Goal: Transaction & Acquisition: Purchase product/service

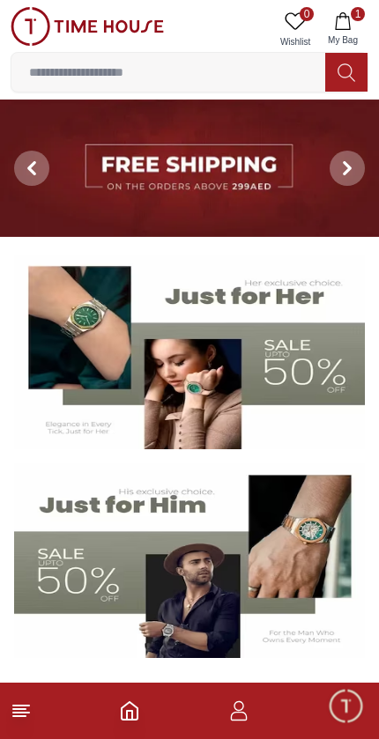
click at [201, 79] on input at bounding box center [167, 72] width 313 height 35
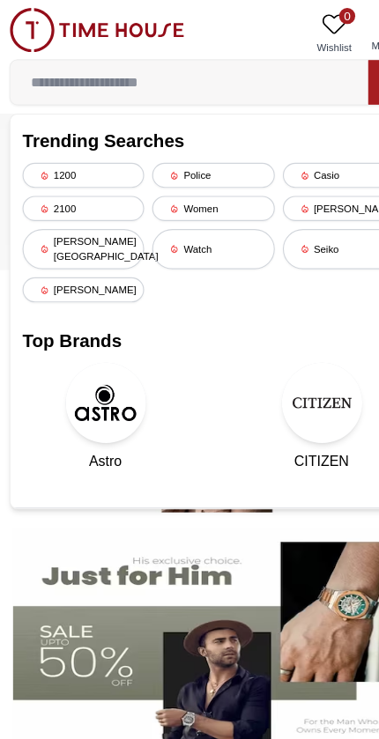
click at [185, 74] on input at bounding box center [167, 72] width 313 height 35
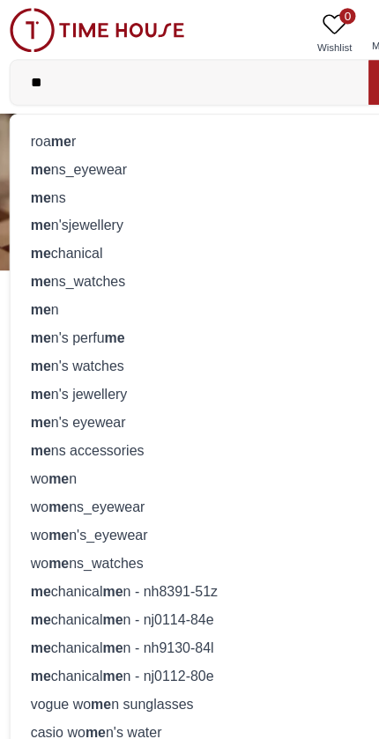
type input "***"
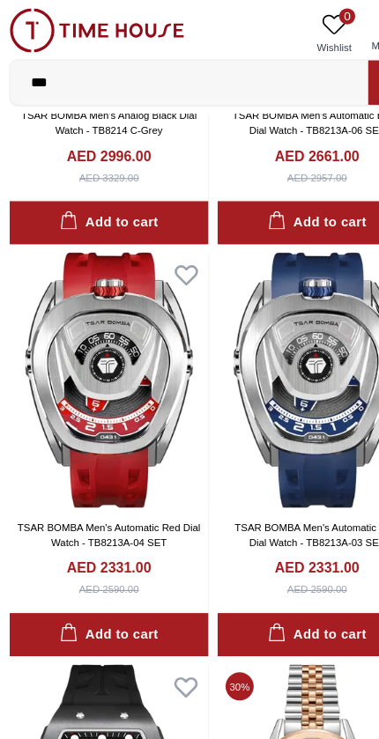
scroll to position [316, 0]
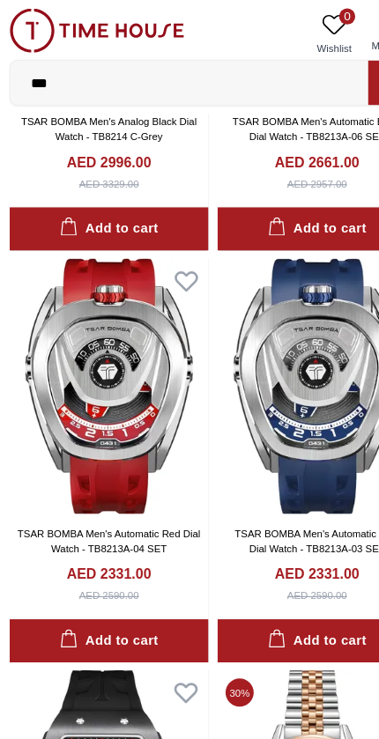
click at [15, 418] on img at bounding box center [98, 338] width 174 height 224
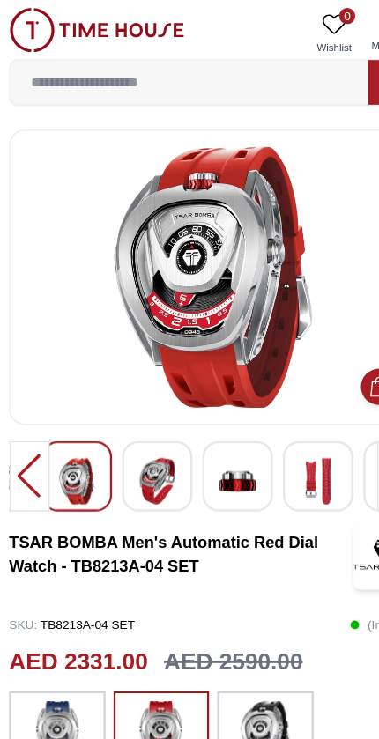
click at [27, 408] on div at bounding box center [28, 417] width 35 height 62
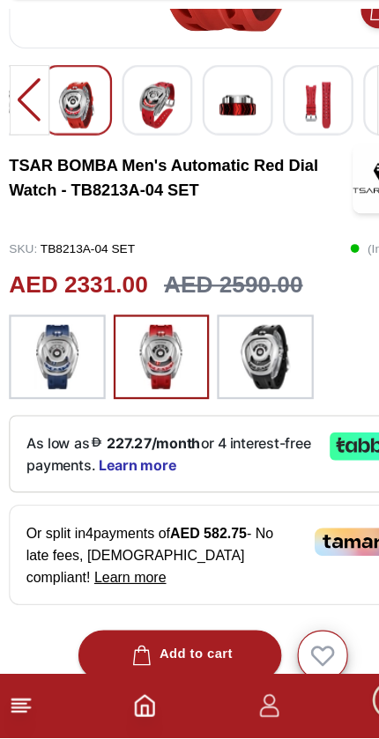
scroll to position [239, 0]
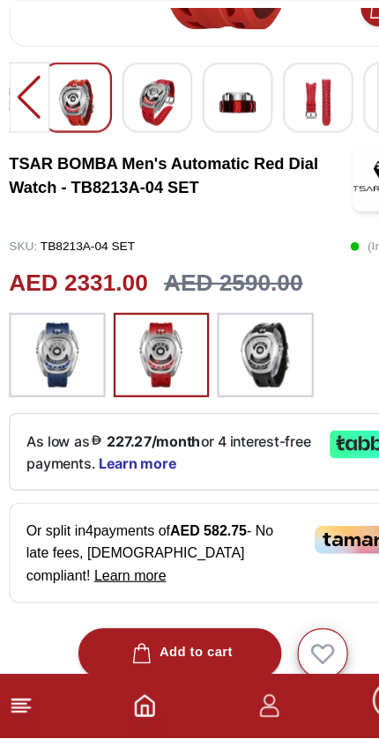
click at [149, 682] on footer "1" at bounding box center [189, 710] width 379 height 56
click at [26, 147] on div at bounding box center [28, 178] width 35 height 62
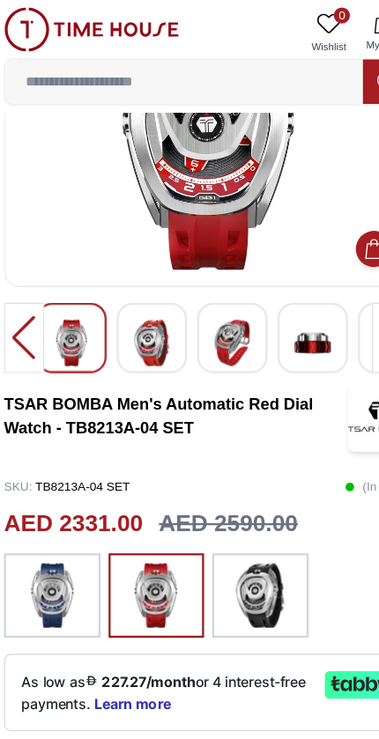
scroll to position [0, 0]
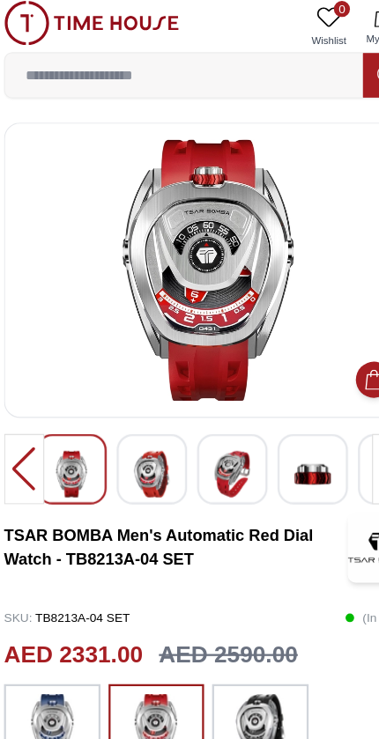
click at [158, 55] on input at bounding box center [167, 72] width 313 height 35
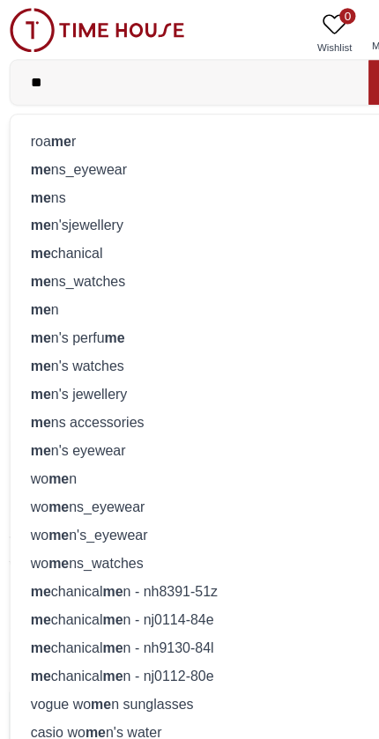
type input "***"
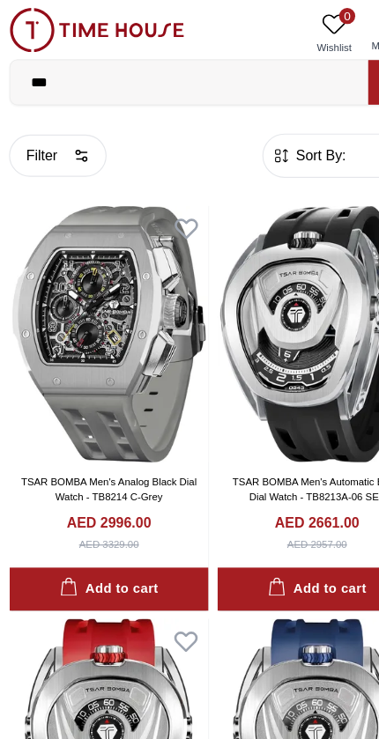
click at [313, 643] on img at bounding box center [280, 654] width 174 height 224
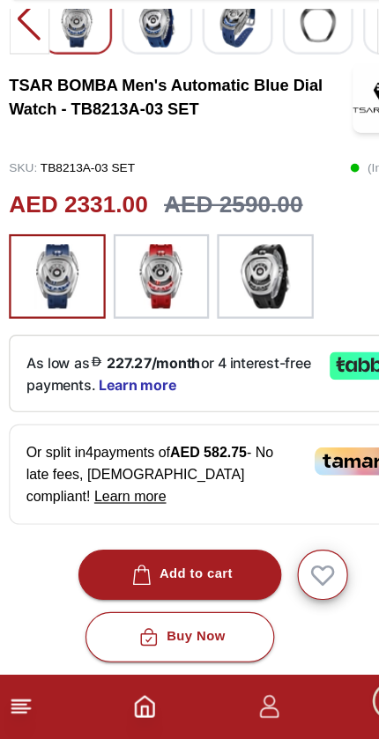
scroll to position [314, 0]
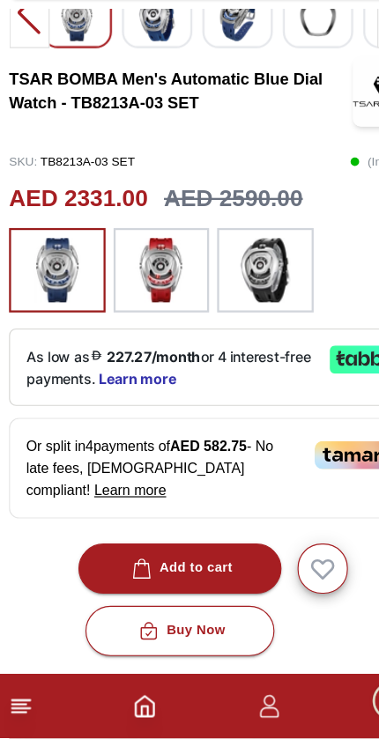
click at [25, 700] on icon at bounding box center [21, 710] width 21 height 21
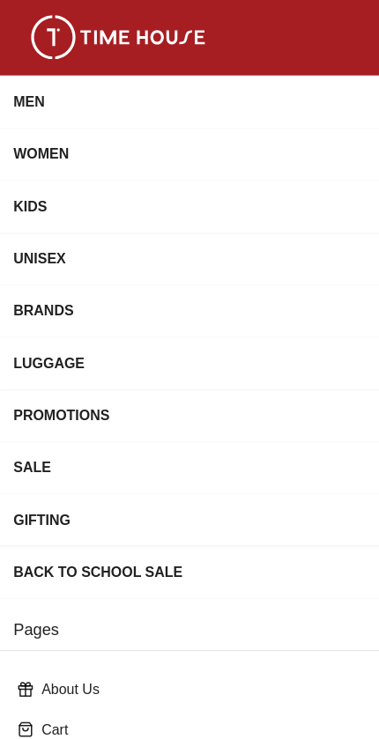
scroll to position [182, 0]
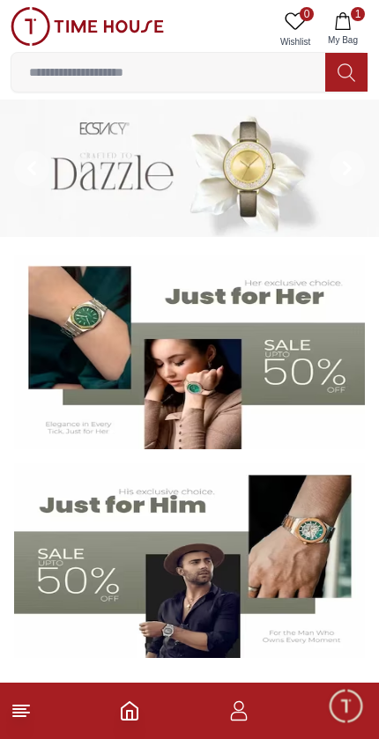
click at [182, 74] on input at bounding box center [167, 72] width 313 height 35
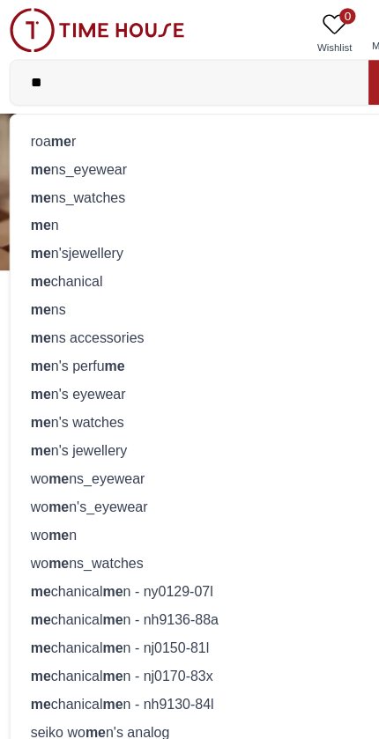
type input "**"
click at [77, 199] on div "me n" at bounding box center [189, 197] width 335 height 25
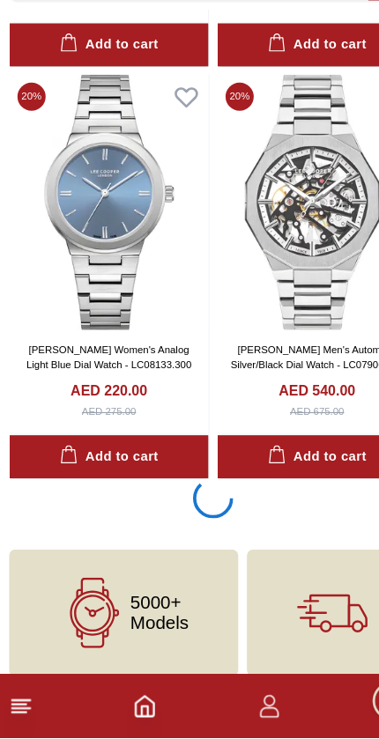
scroll to position [10469, 0]
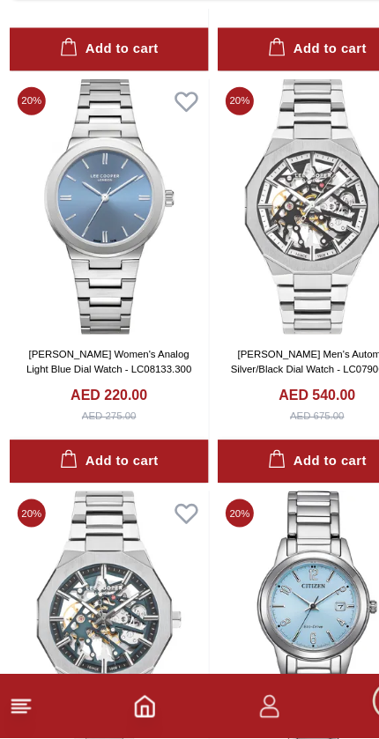
click at [136, 700] on icon "Home" at bounding box center [129, 710] width 21 height 21
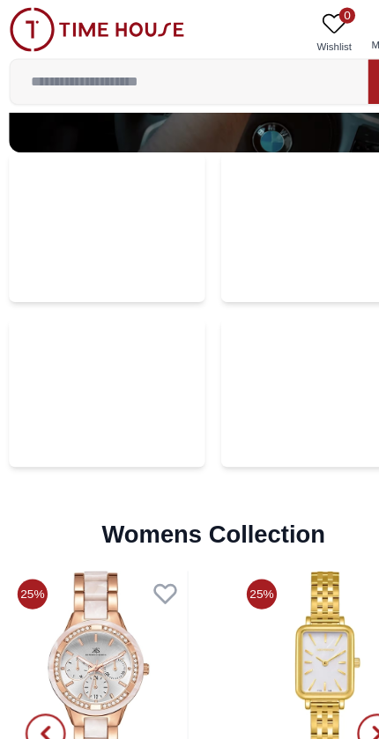
scroll to position [3928, 0]
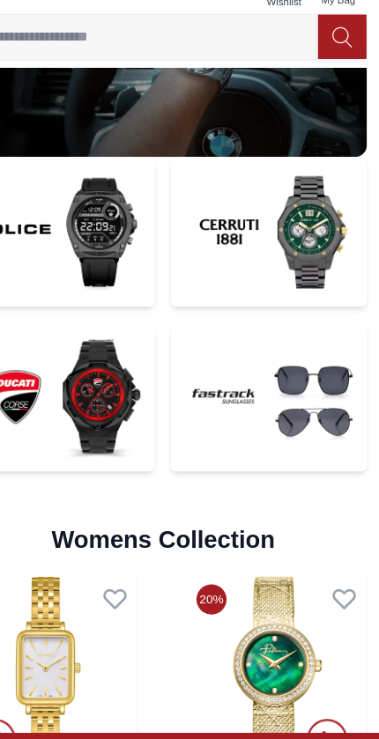
click at [273, 364] on img at bounding box center [282, 388] width 172 height 130
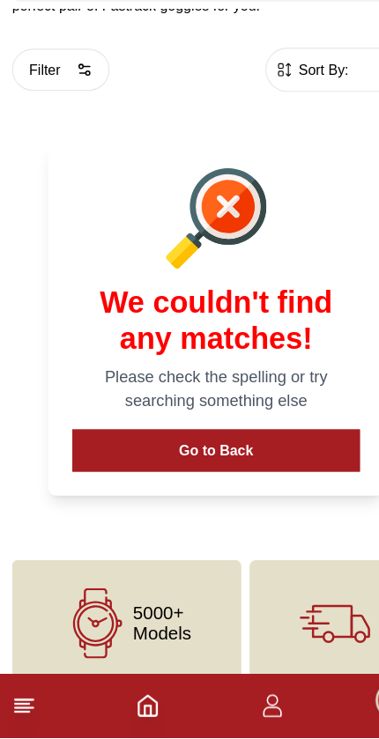
scroll to position [512, 0]
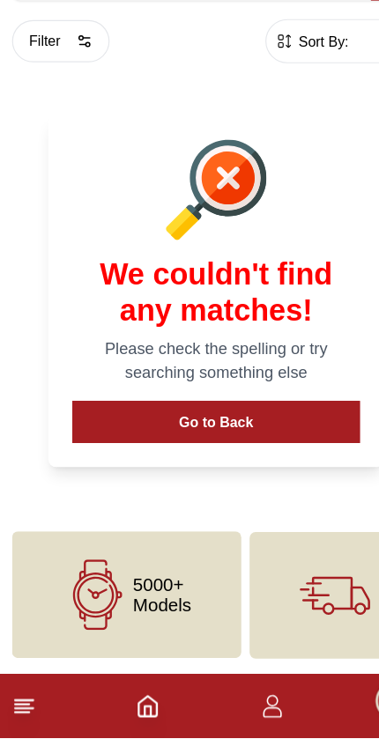
click at [244, 443] on button "Go to Back" at bounding box center [189, 461] width 252 height 37
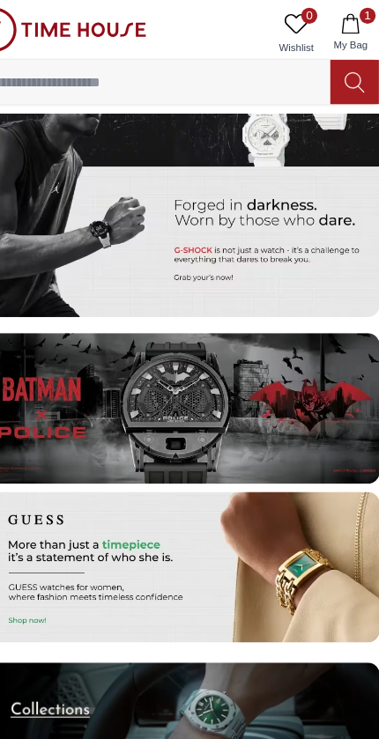
click at [76, 86] on input at bounding box center [167, 72] width 313 height 35
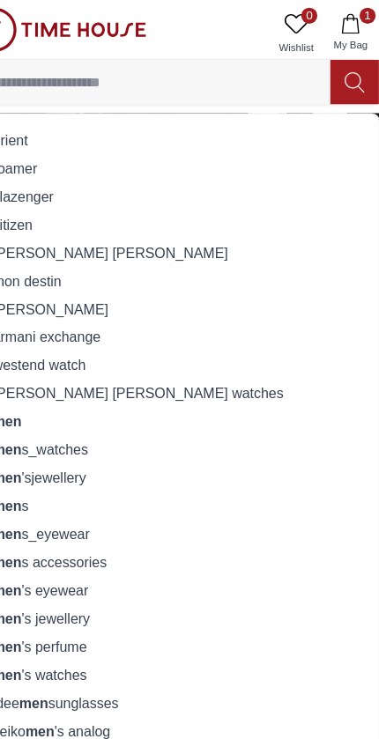
scroll to position [3276, 0]
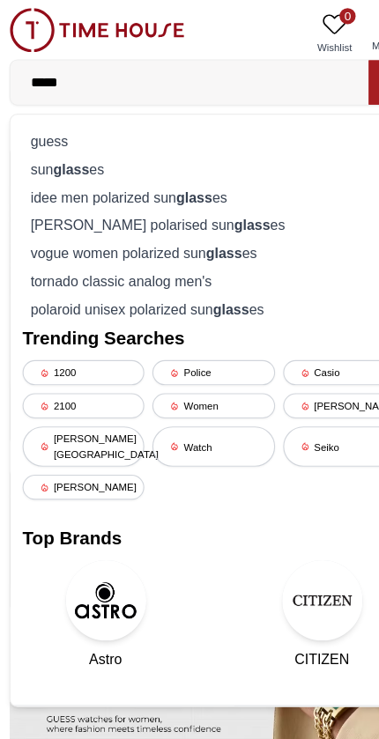
type input "*****"
click at [29, 121] on div "guess" at bounding box center [189, 123] width 335 height 25
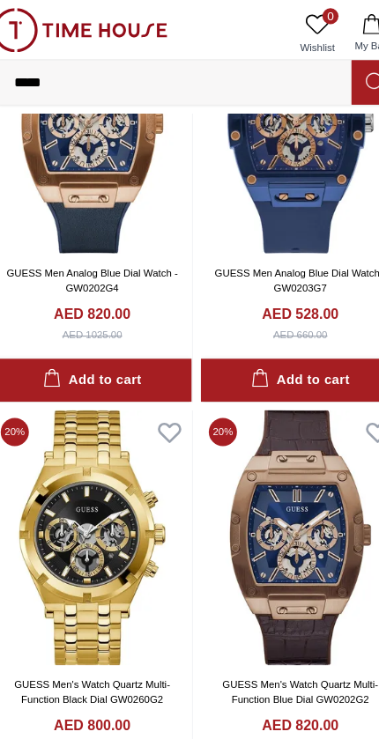
scroll to position [1628, 0]
